Goal: Task Accomplishment & Management: Complete application form

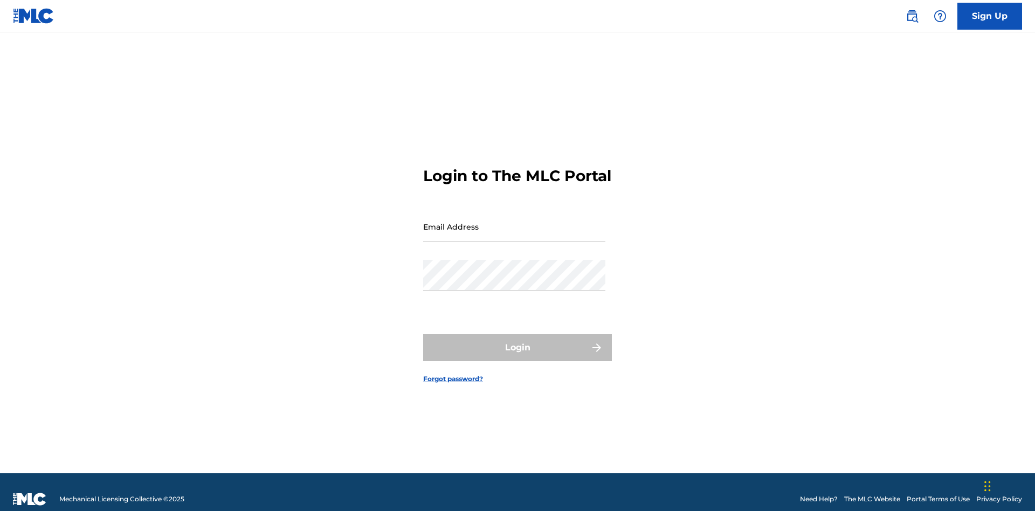
scroll to position [14, 0]
click at [514, 222] on input "Email Address" at bounding box center [514, 226] width 182 height 31
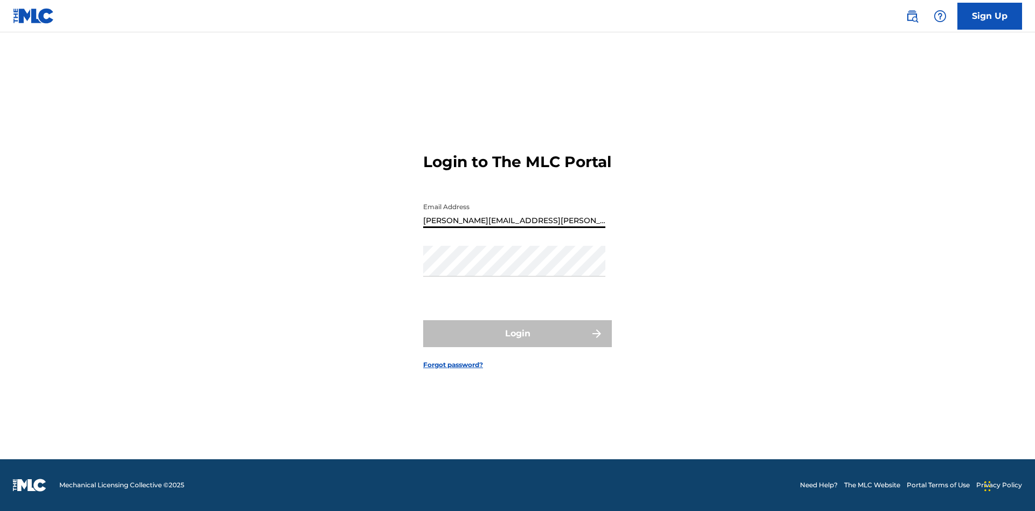
type input "[PERSON_NAME][EMAIL_ADDRESS][PERSON_NAME][DOMAIN_NAME]"
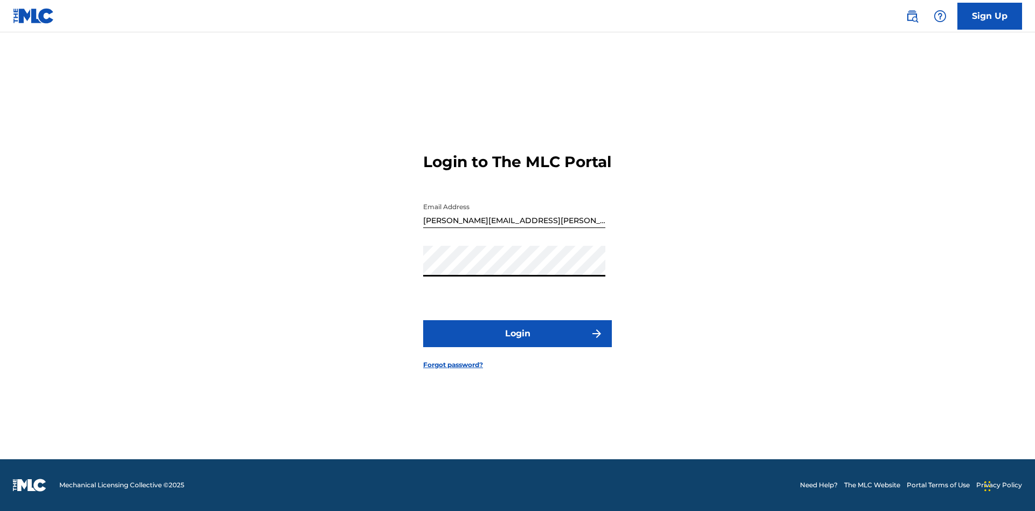
click at [518, 343] on button "Login" at bounding box center [517, 333] width 189 height 27
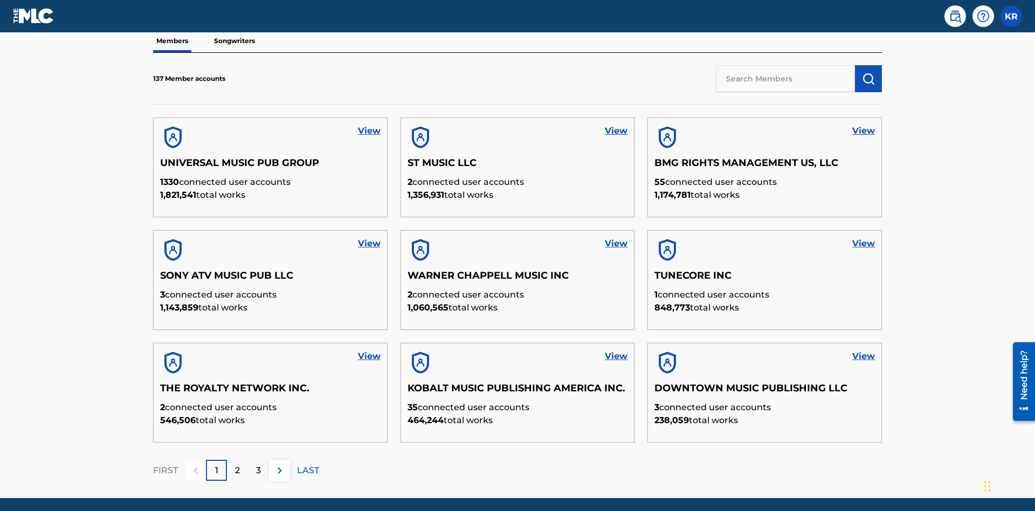
click at [786, 78] on input "text" at bounding box center [785, 78] width 139 height 27
type input "King [PERSON_NAME]"
click at [869, 72] on img "submit" at bounding box center [868, 78] width 13 height 13
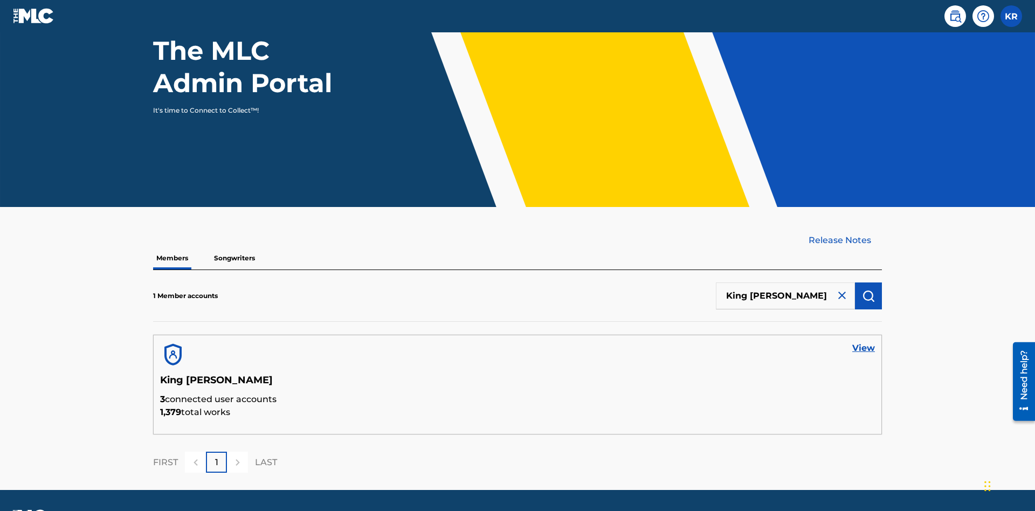
click at [864, 342] on link "View" at bounding box center [863, 348] width 23 height 13
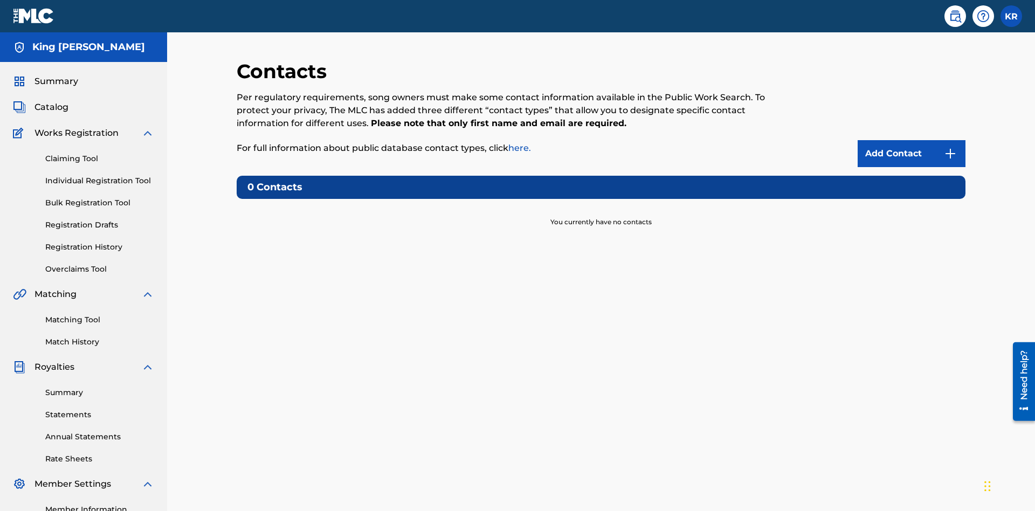
click at [951, 147] on img at bounding box center [950, 153] width 13 height 13
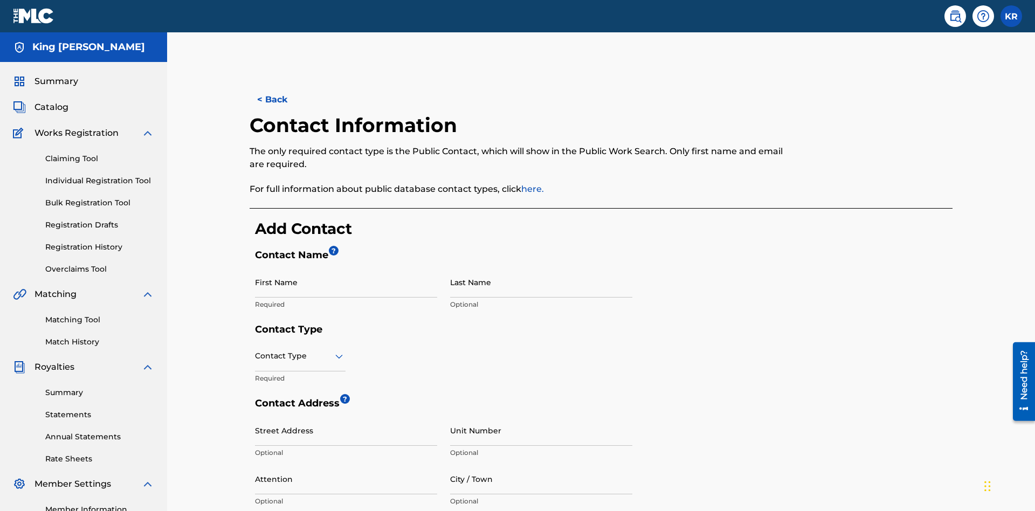
click at [346, 267] on input "First Name" at bounding box center [346, 282] width 182 height 31
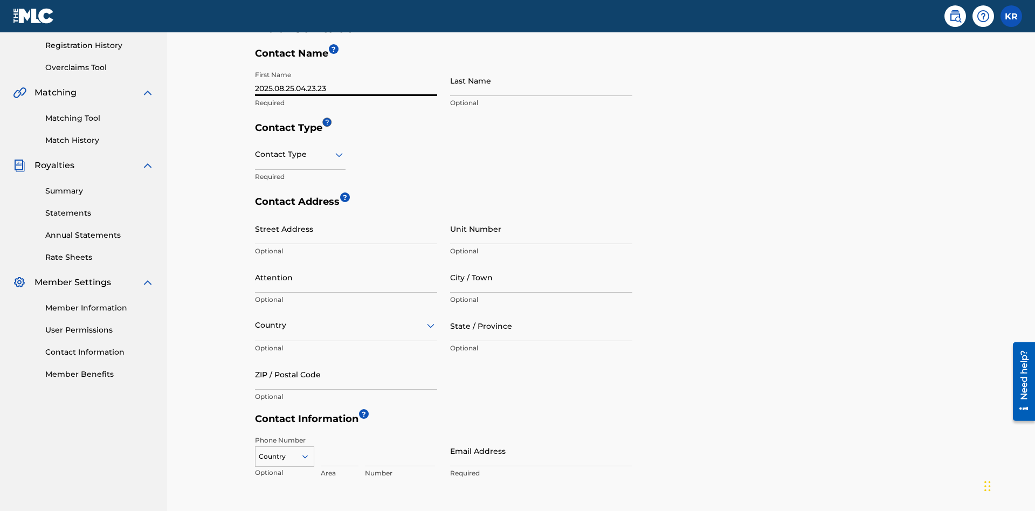
type input "2025.08.25.04.23.23"
click at [541, 80] on input "Last Name" at bounding box center [541, 80] width 182 height 31
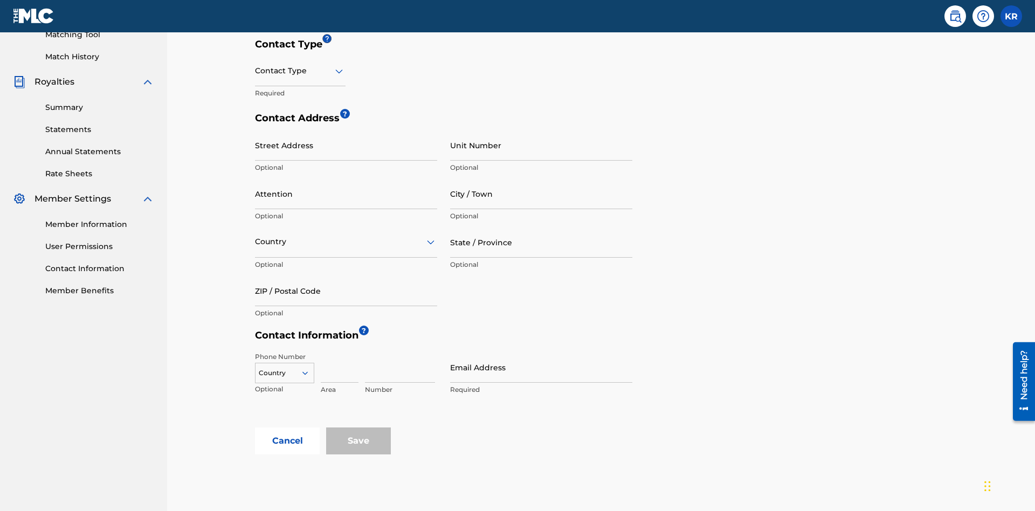
type input "2025.08.25.04.23.23"
click at [256, 71] on input "text" at bounding box center [256, 70] width 2 height 11
click at [300, 147] on div "Legal" at bounding box center [301, 147] width 90 height 24
click at [541, 178] on input "City / Town" at bounding box center [541, 193] width 182 height 31
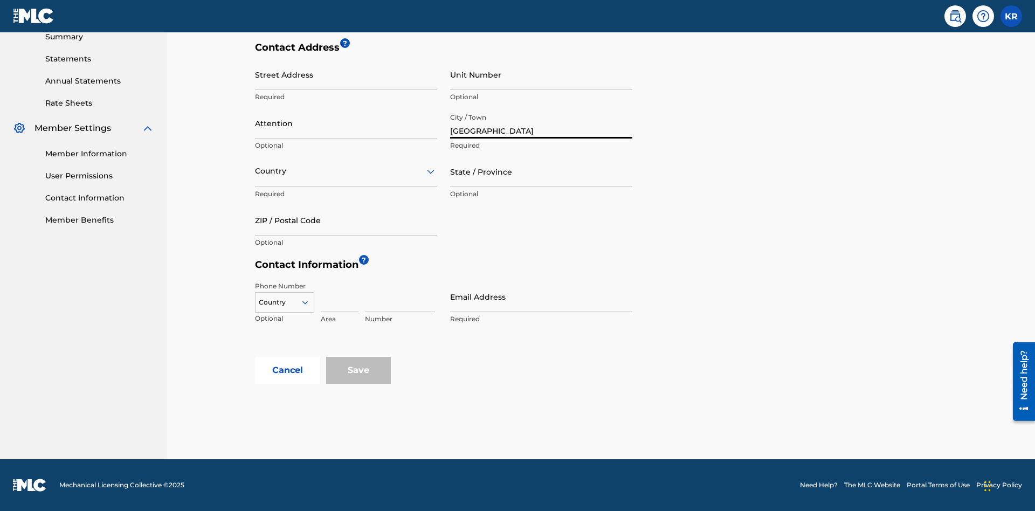
type input "[GEOGRAPHIC_DATA]"
click at [346, 80] on input "Street Address" at bounding box center [346, 74] width 182 height 31
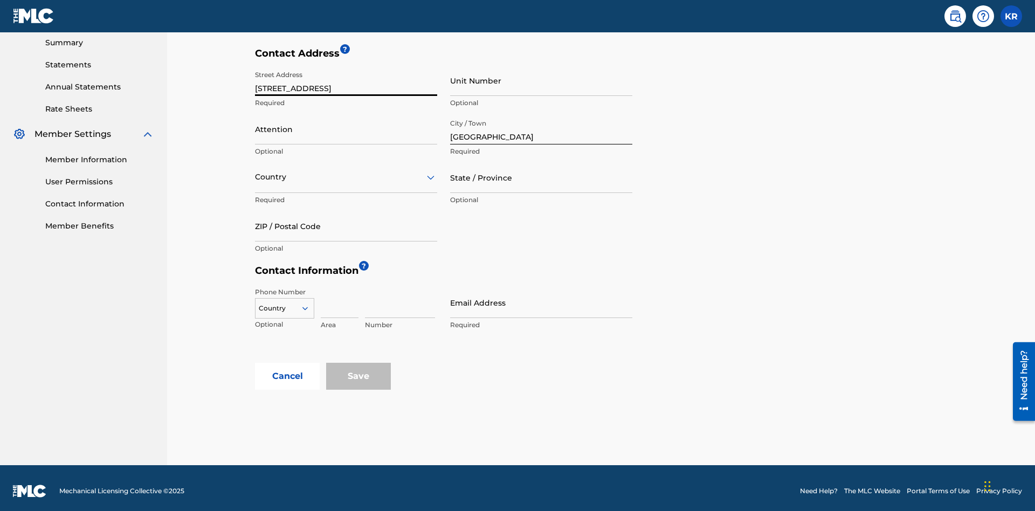
type input "[STREET_ADDRESS]"
click at [541, 80] on input "Unit Number" at bounding box center [541, 80] width 182 height 31
type input "3B"
click at [346, 123] on input "Attention" at bounding box center [346, 129] width 182 height 31
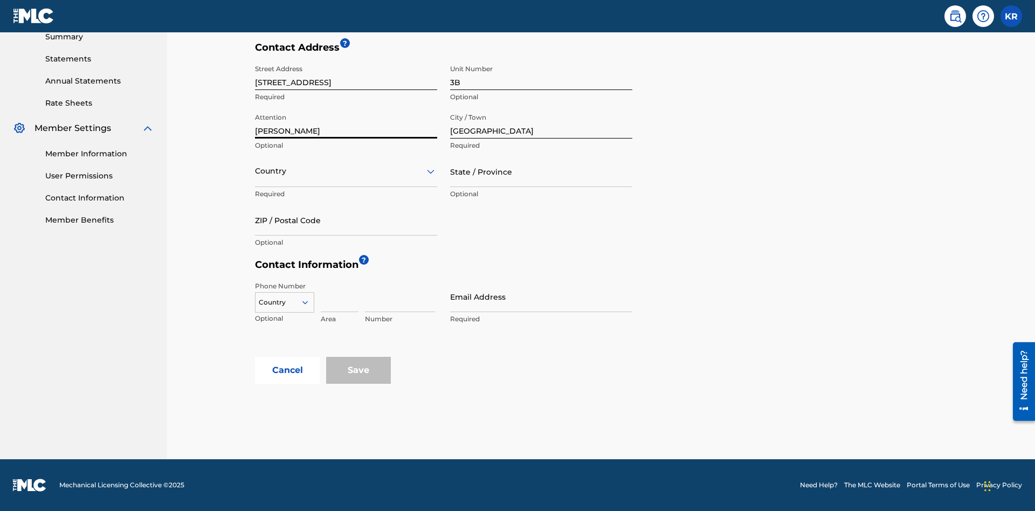
type input "[PERSON_NAME]"
click at [256, 171] on input "text" at bounding box center [256, 171] width 2 height 11
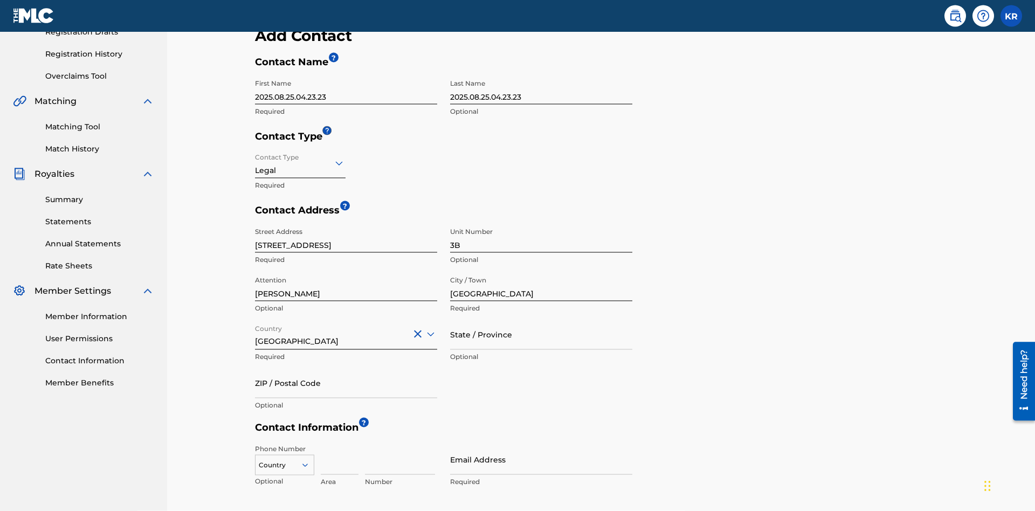
click at [541, 319] on input "State / Province" at bounding box center [541, 334] width 182 height 31
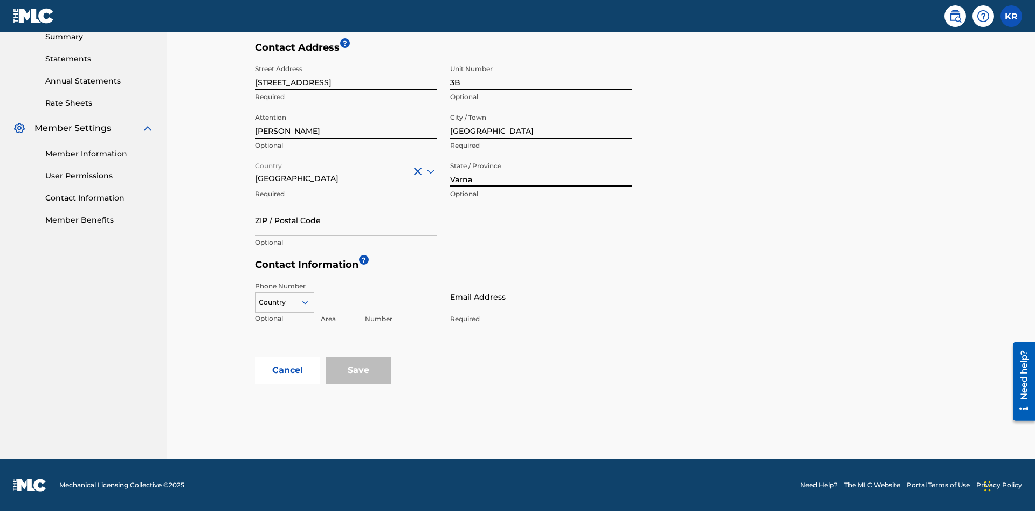
type input "Varna"
click at [346, 220] on input "ZIP / Postal Code" at bounding box center [346, 220] width 182 height 31
type input "V5X 2Z9"
click at [309, 302] on icon at bounding box center [305, 303] width 10 height 10
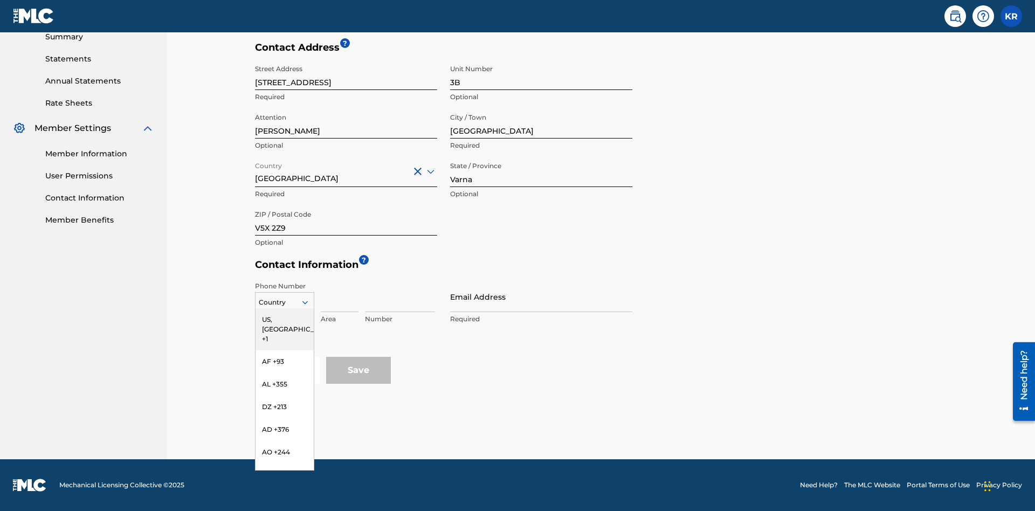
click at [285, 320] on div "US, [GEOGRAPHIC_DATA] +1" at bounding box center [285, 329] width 58 height 42
click at [340, 297] on input at bounding box center [340, 296] width 38 height 31
type input "202"
click at [400, 297] on input at bounding box center [400, 296] width 70 height 31
type input "1234567"
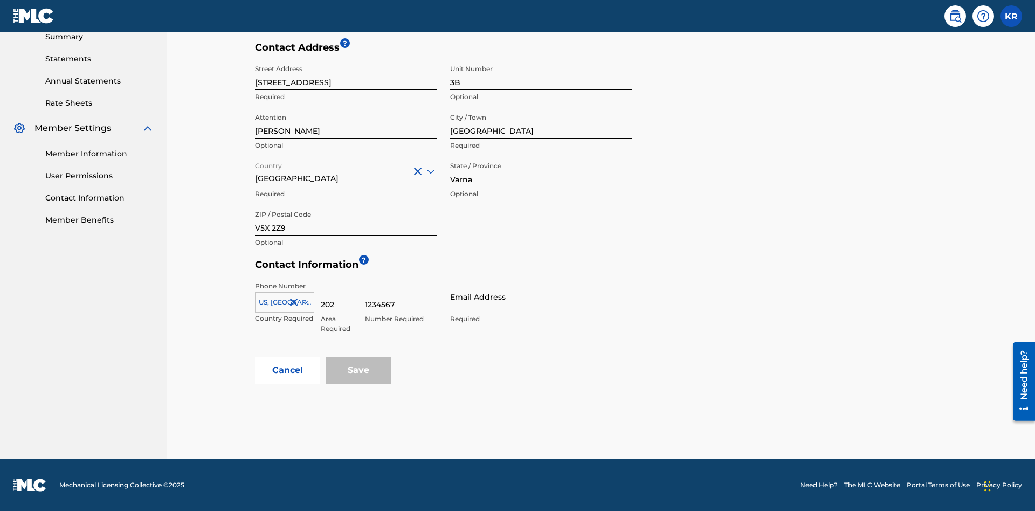
click at [541, 297] on input "Email Address" at bounding box center [541, 296] width 182 height 31
type input "[EMAIL_ADDRESS][DOMAIN_NAME]"
click at [287, 370] on button "Cancel" at bounding box center [287, 370] width 65 height 27
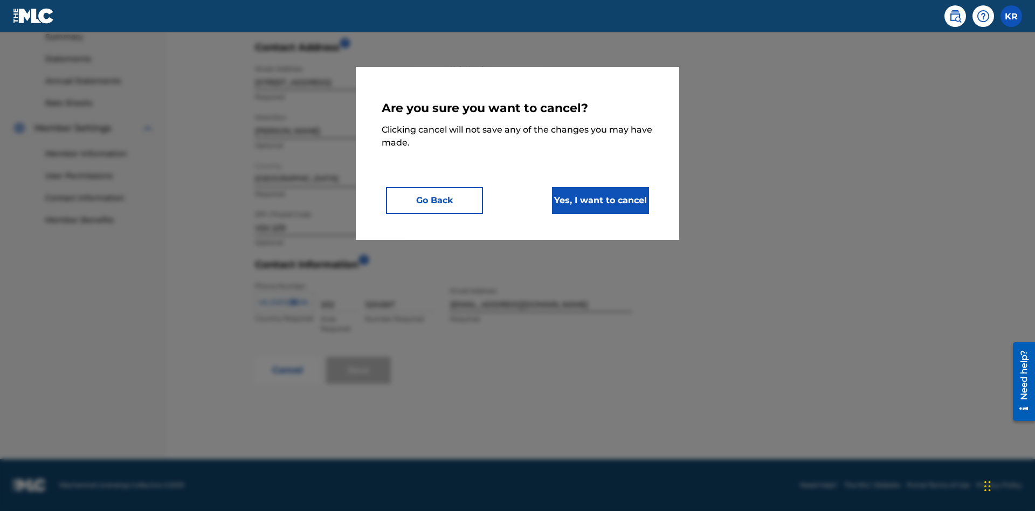
click at [601, 200] on button "Yes, I want to cancel" at bounding box center [600, 200] width 97 height 27
